Goal: Complete application form

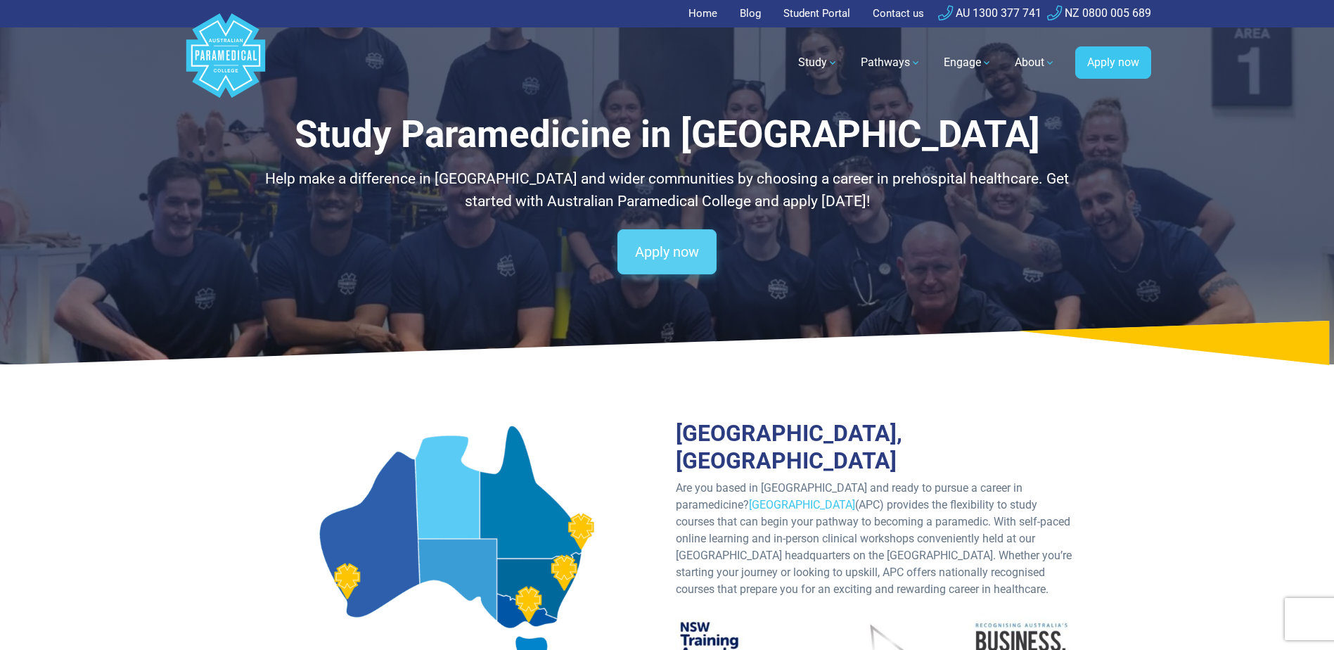
click at [650, 245] on link "Apply now" at bounding box center [666, 251] width 99 height 45
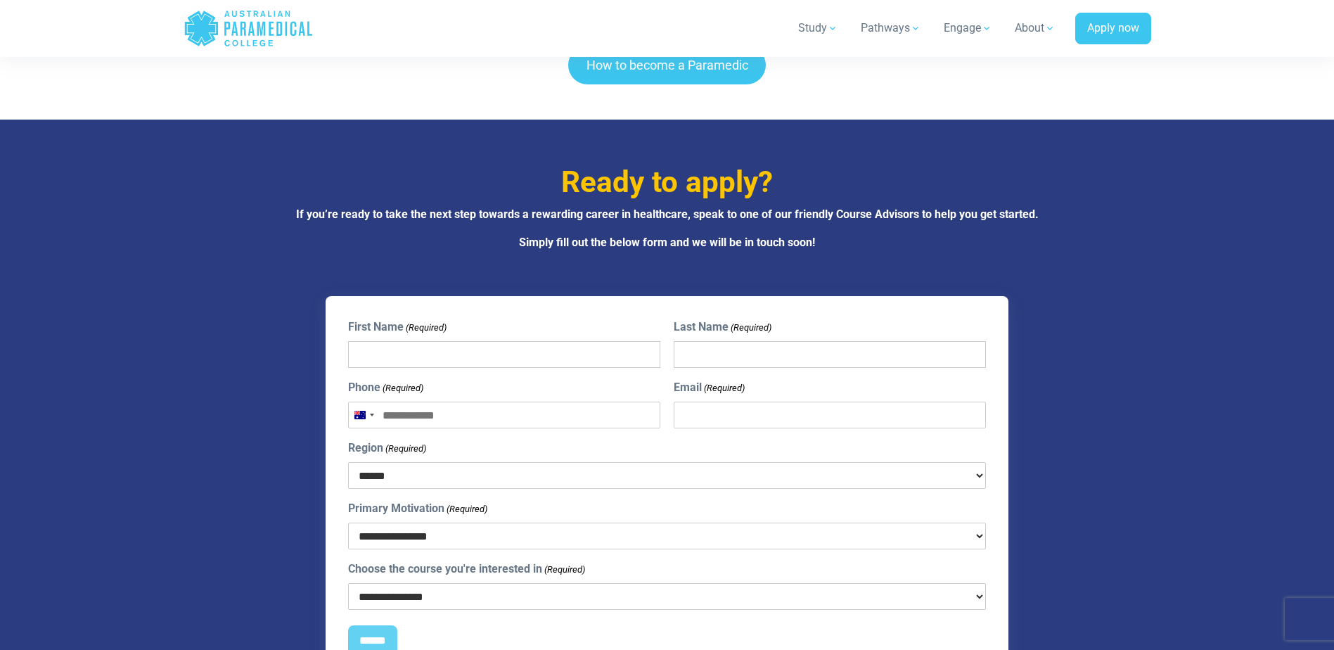
scroll to position [4084, 0]
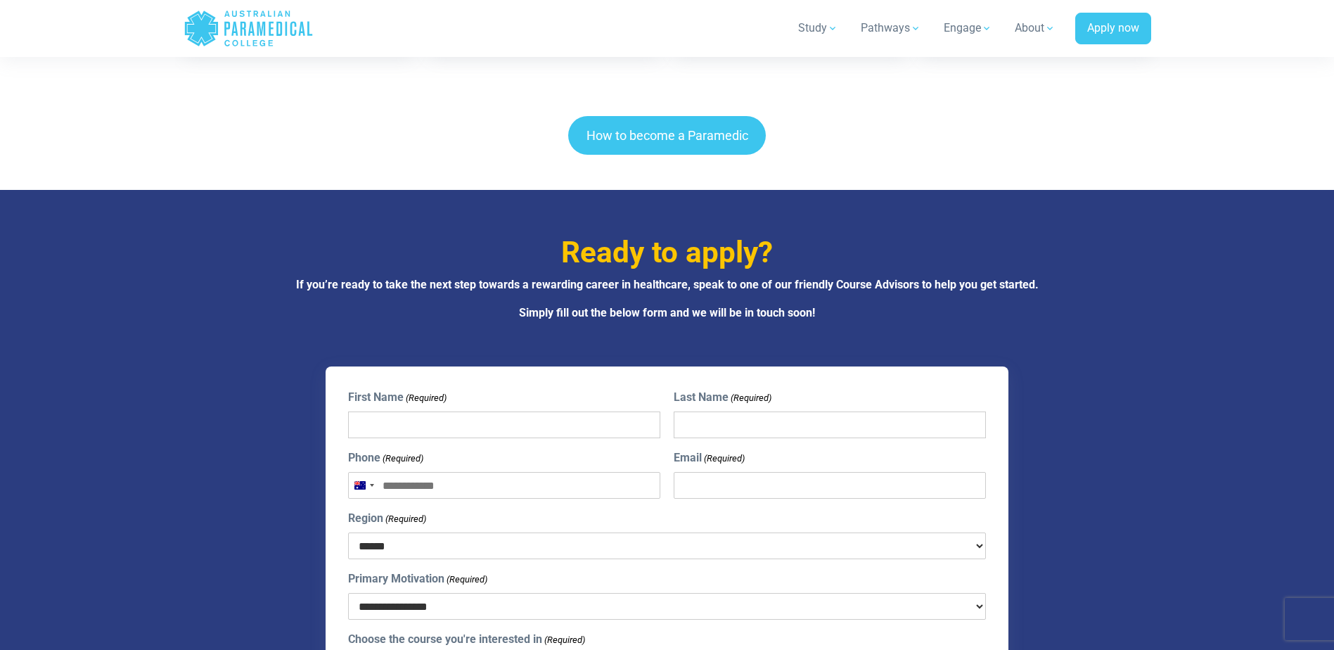
click at [288, 366] on div "**********" at bounding box center [666, 565] width 839 height 399
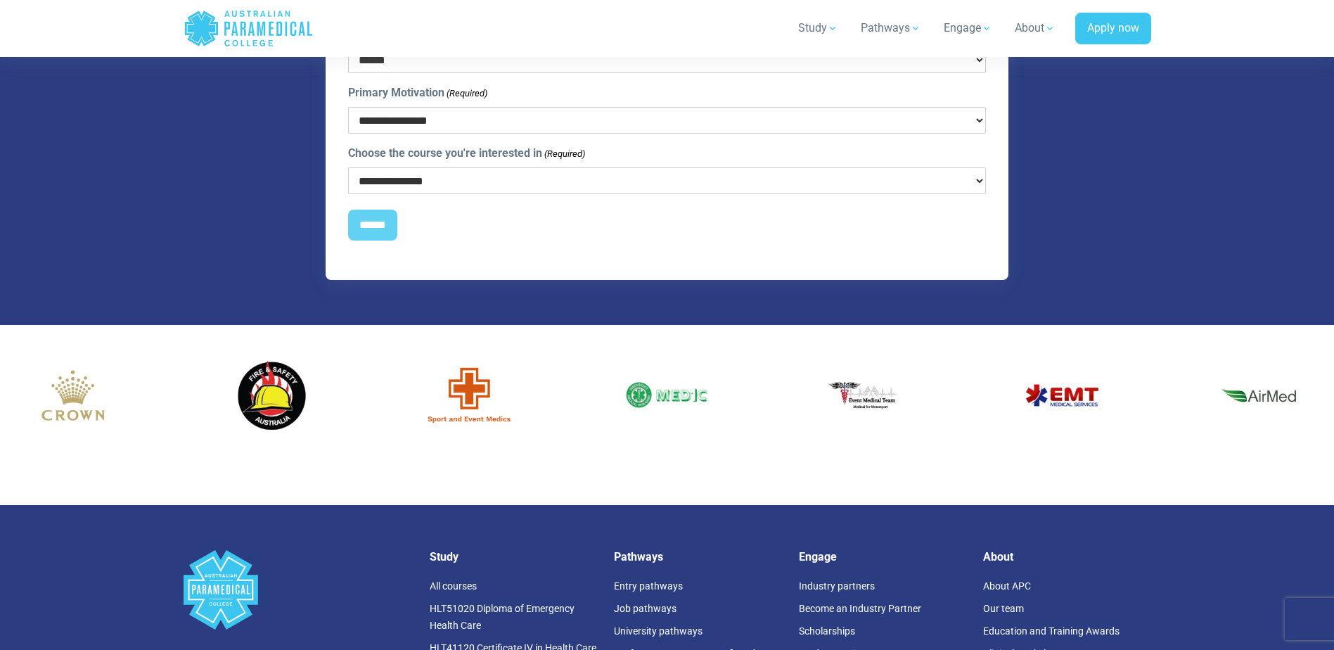
scroll to position [4781, 0]
